Goal: Check status: Check status

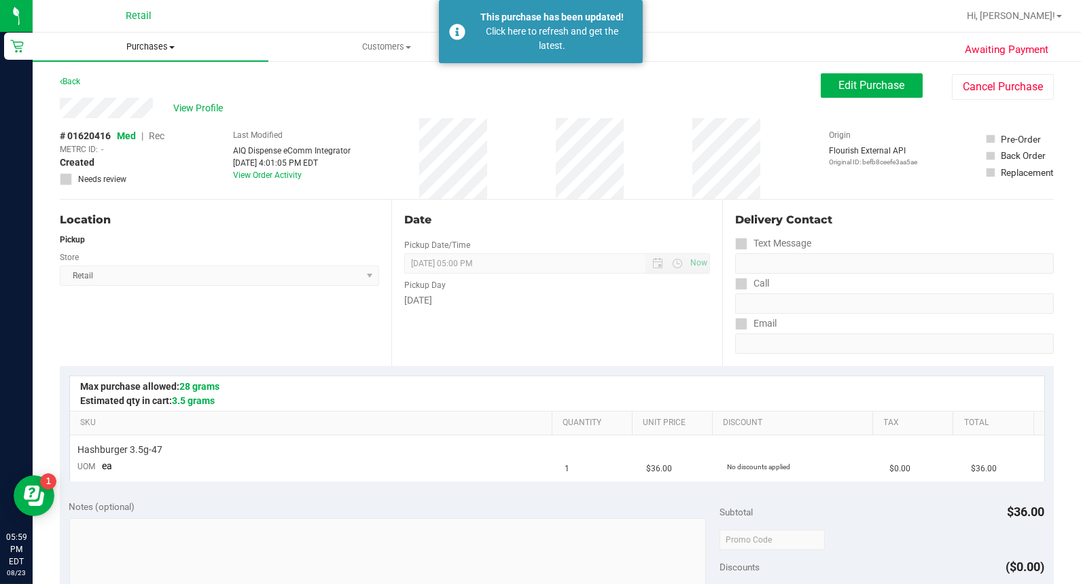
click at [152, 34] on uib-tab-heading "Purchases Summary of purchases Fulfillment All purchases" at bounding box center [151, 47] width 236 height 29
click at [154, 44] on span "Purchases" at bounding box center [151, 47] width 236 height 12
click at [145, 41] on span "Purchases" at bounding box center [151, 47] width 236 height 12
click at [138, 82] on span "Summary of purchases" at bounding box center [102, 82] width 139 height 12
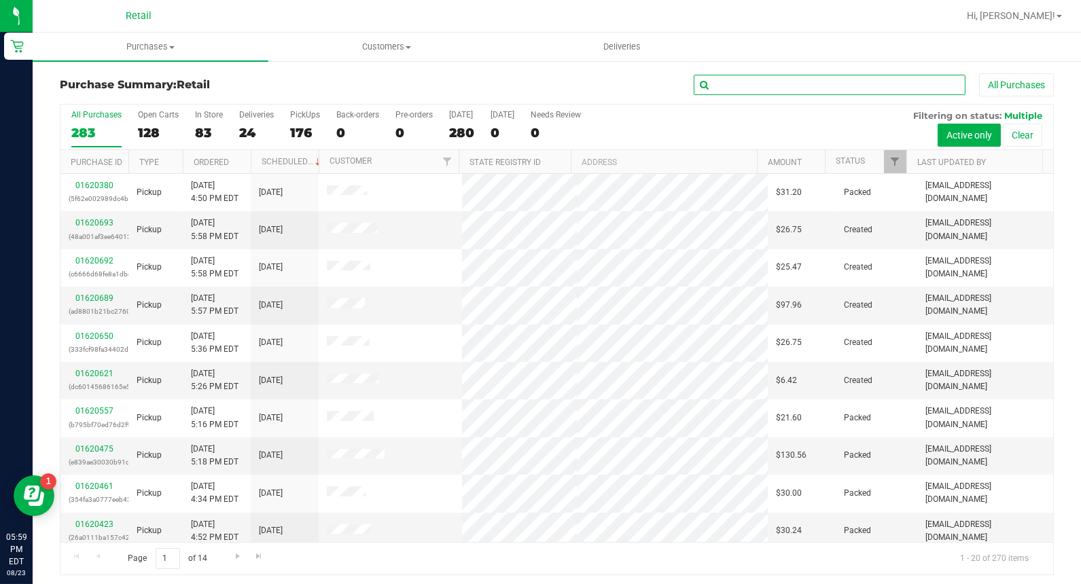
click at [748, 77] on input "text" at bounding box center [830, 85] width 272 height 20
type input "ses"
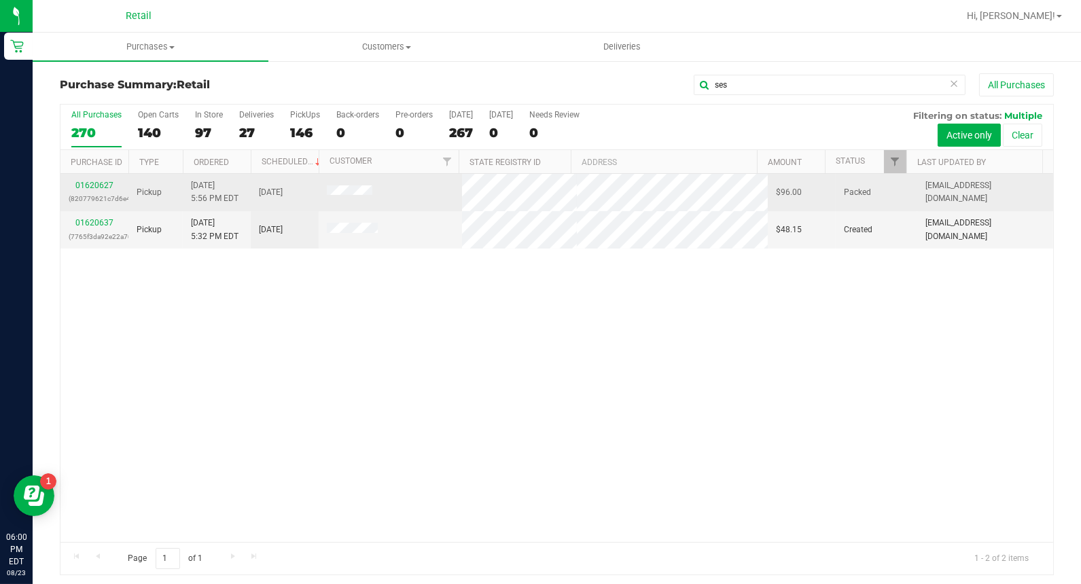
click at [120, 185] on div "01620627 (820779621c7d6e41)" at bounding box center [95, 192] width 52 height 26
click at [109, 188] on link "01620627" at bounding box center [94, 186] width 38 height 10
